Goal: Find specific page/section: Find specific page/section

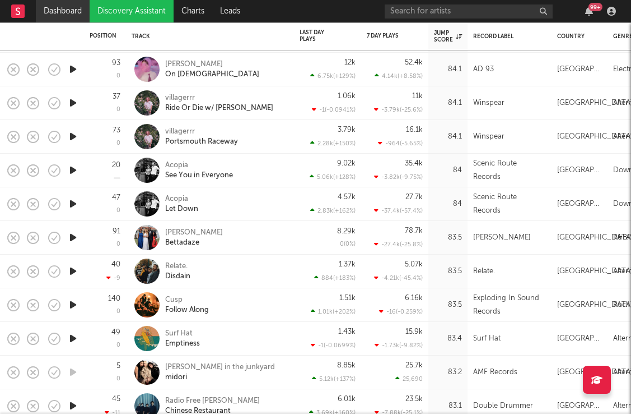
click at [73, 15] on link "Dashboard" at bounding box center [63, 11] width 54 height 22
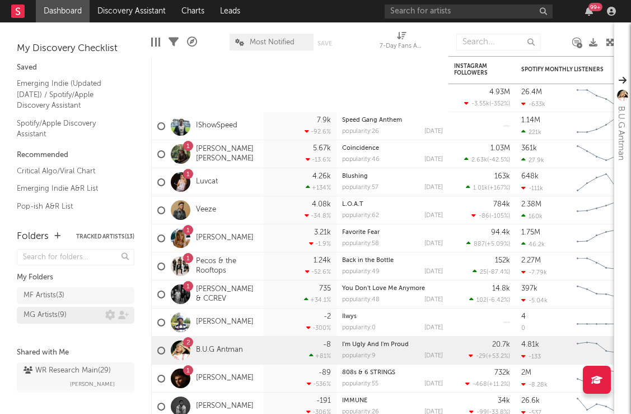
click at [53, 314] on div "MG Artists ( 9 )" at bounding box center [45, 314] width 43 height 13
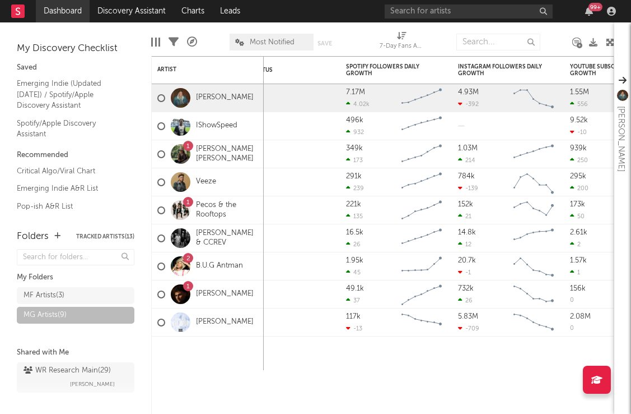
click at [65, 11] on link "Dashboard" at bounding box center [63, 11] width 54 height 22
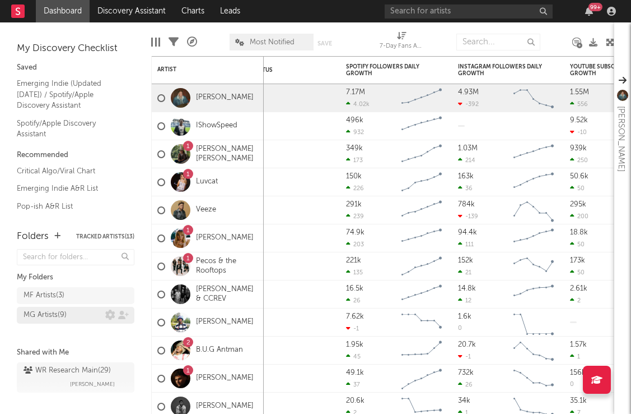
click at [46, 310] on div "MG Artists ( 9 )" at bounding box center [76, 314] width 118 height 17
click at [47, 314] on div "MG Artists ( 9 )" at bounding box center [45, 314] width 43 height 13
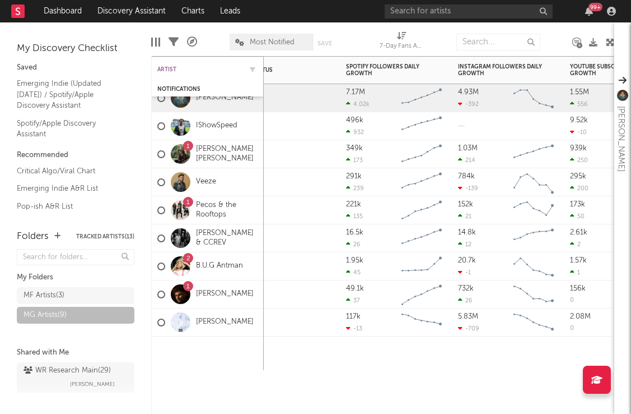
click at [184, 68] on div "Artist" at bounding box center [199, 69] width 84 height 7
